Goal: Find contact information: Obtain details needed to contact an individual or organization

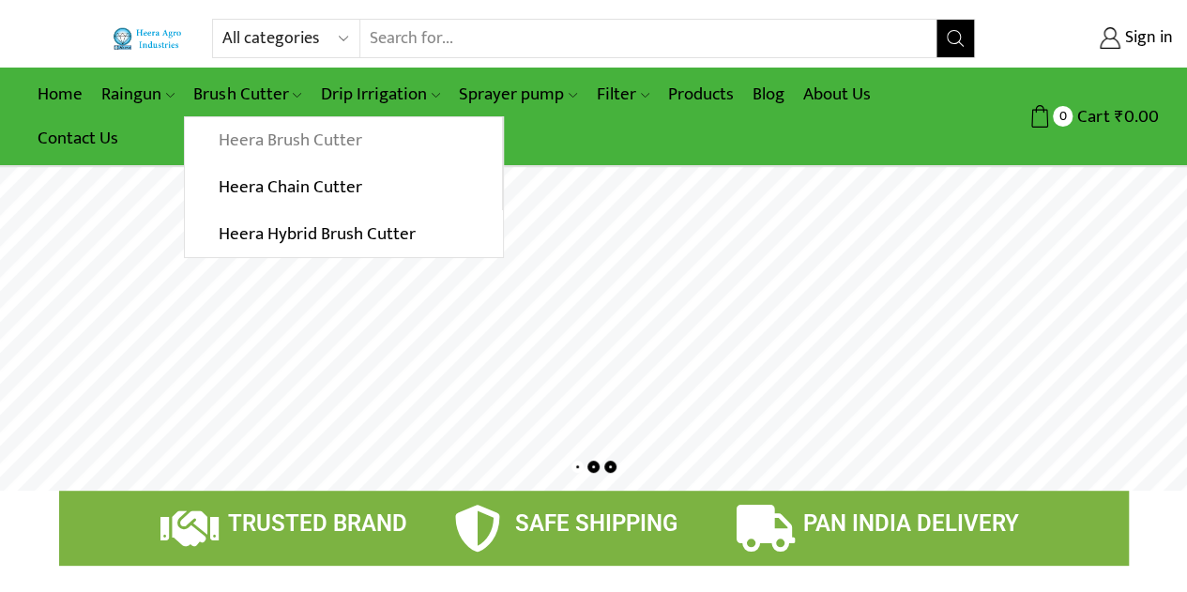
click at [280, 142] on link "Heera Brush Cutter" at bounding box center [343, 140] width 316 height 47
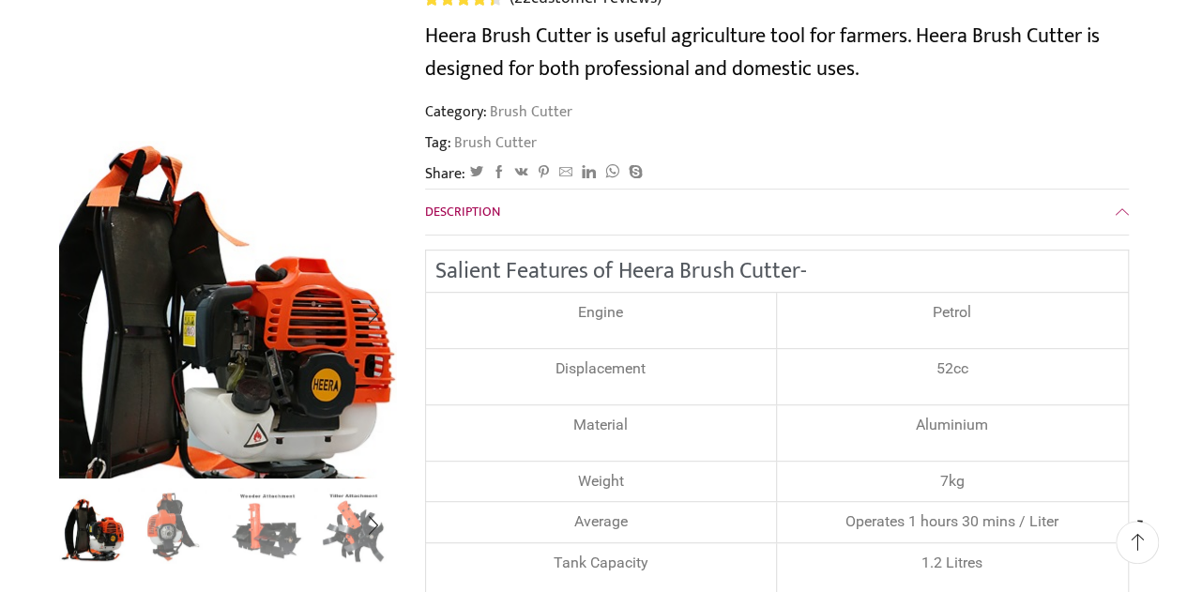
scroll to position [375, 0]
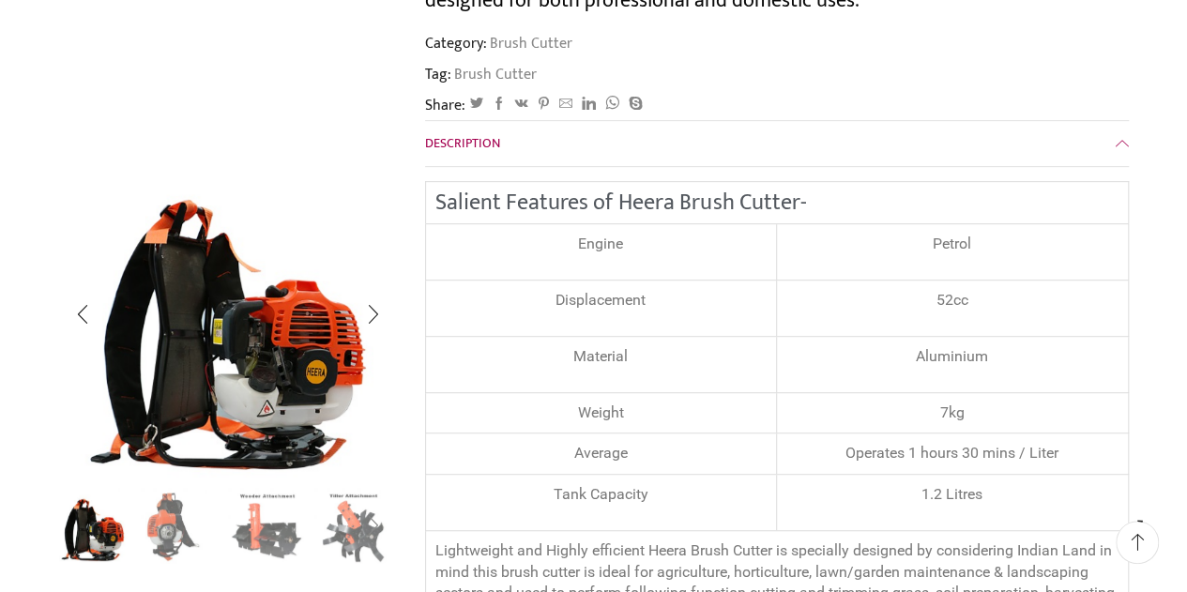
click at [362, 538] on div "Next slide" at bounding box center [372, 526] width 47 height 47
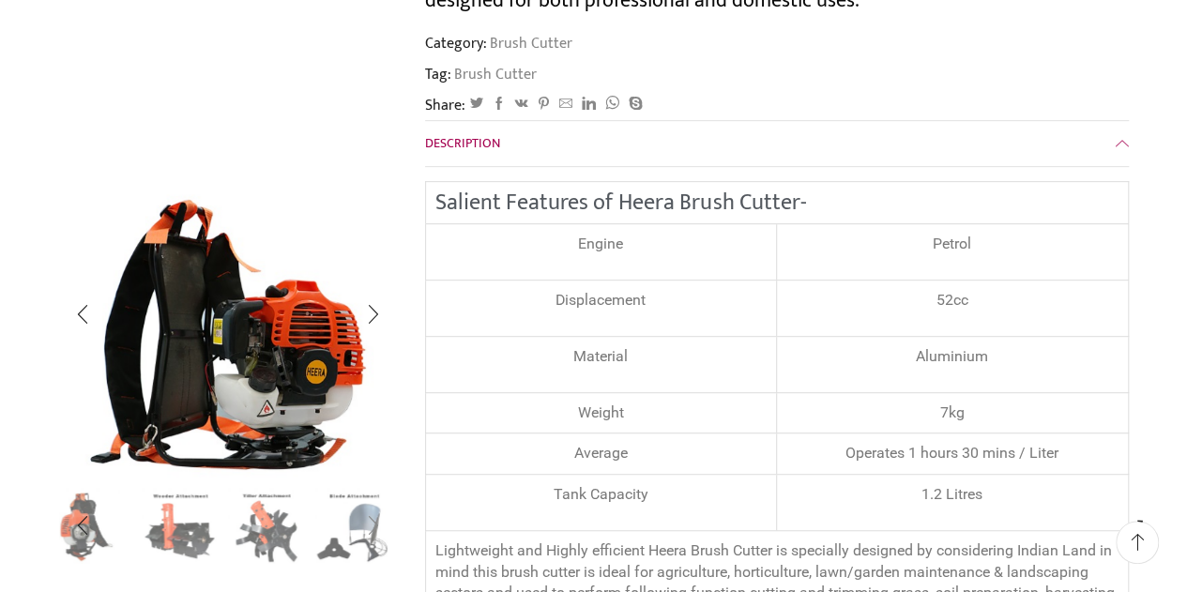
click at [375, 522] on div "Next slide" at bounding box center [372, 526] width 47 height 47
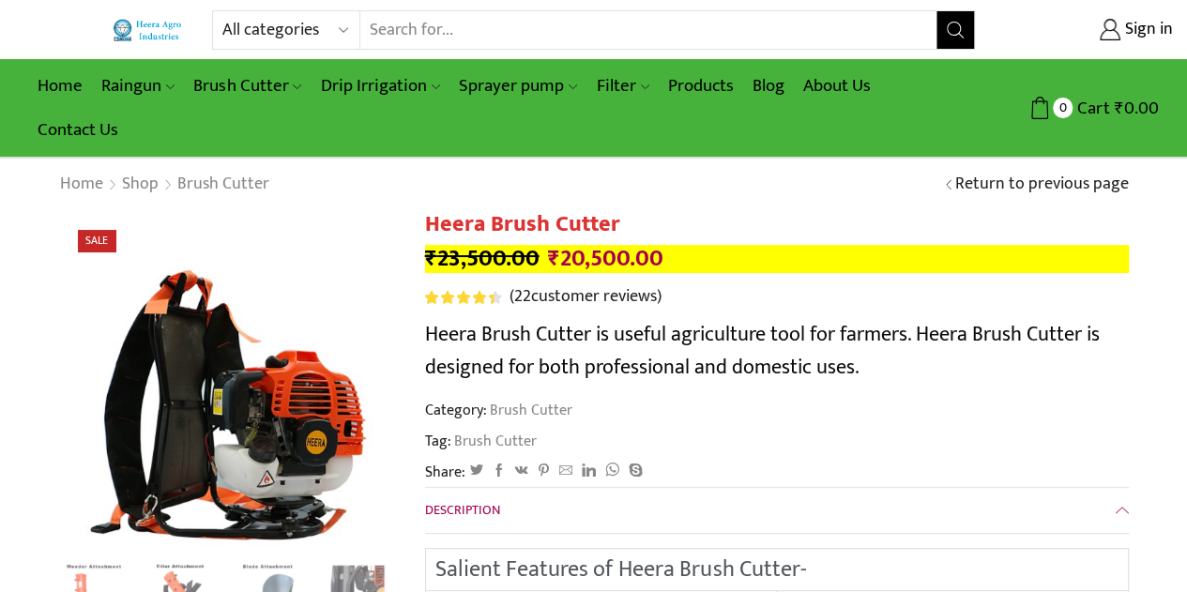
scroll to position [0, 0]
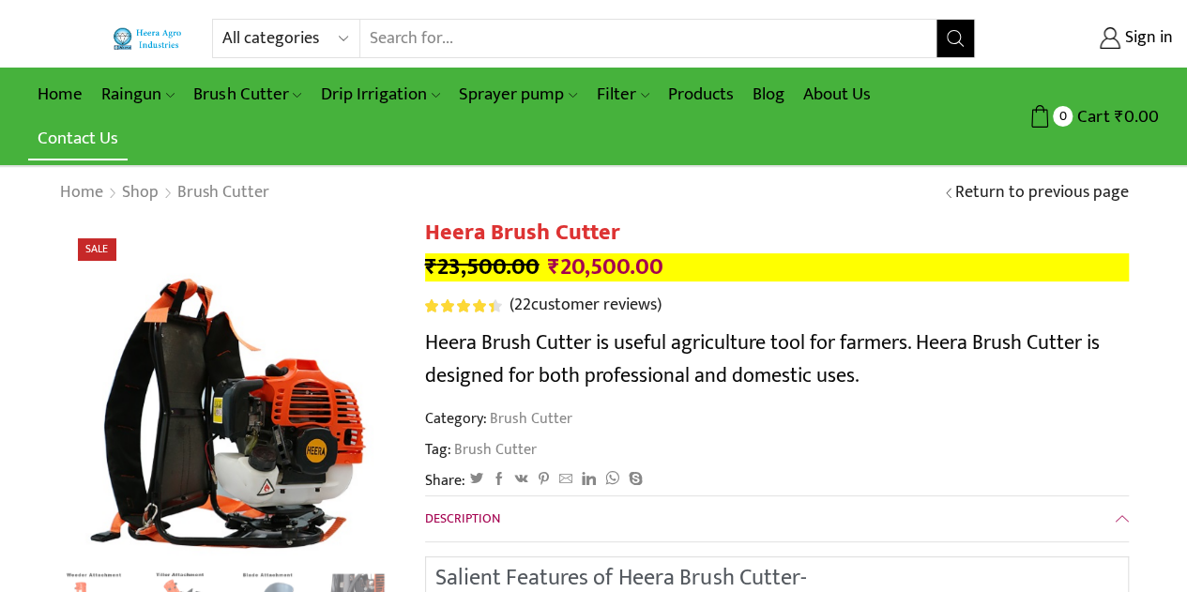
click at [73, 139] on link "Contact Us" at bounding box center [77, 138] width 99 height 44
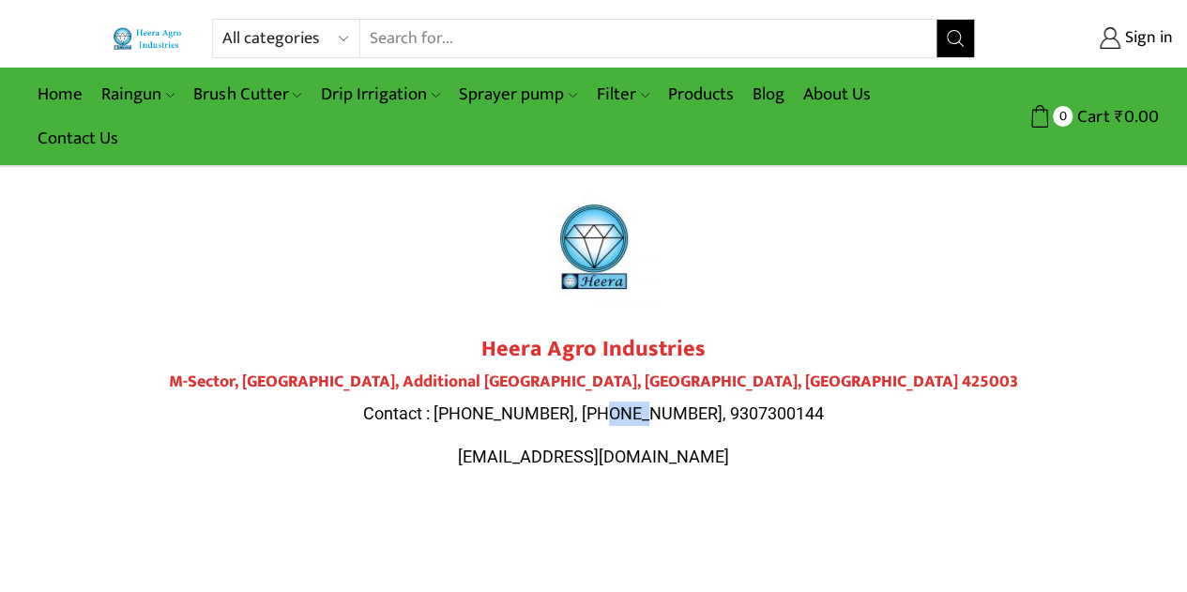
drag, startPoint x: 650, startPoint y: 410, endPoint x: 689, endPoint y: 441, distance: 49.4
click at [679, 410] on span "Contact : [PHONE_NUMBER], [PHONE_NUMBER], 9307300144" at bounding box center [593, 413] width 461 height 20
